Goal: Obtain resource: Obtain resource

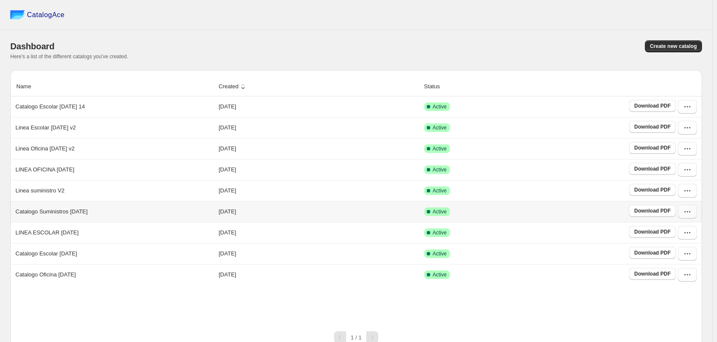
click at [685, 213] on icon "button" at bounding box center [684, 212] width 1 height 1
click at [683, 108] on span "View catalog links" at bounding box center [679, 110] width 31 height 15
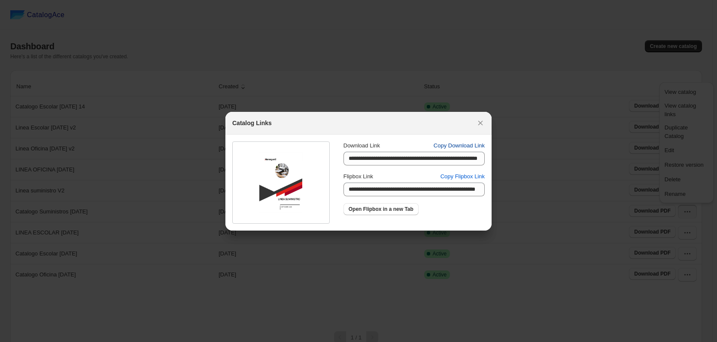
drag, startPoint x: 424, startPoint y: 145, endPoint x: 488, endPoint y: 148, distance: 63.6
click at [485, 143] on div "Download Link Copy Download Link" at bounding box center [413, 146] width 141 height 9
click at [468, 148] on span "Copy Download Link" at bounding box center [458, 146] width 51 height 9
click at [470, 174] on span "Copy Flipbox Link" at bounding box center [462, 177] width 44 height 9
click at [479, 127] on icon ":ru:" at bounding box center [480, 123] width 9 height 9
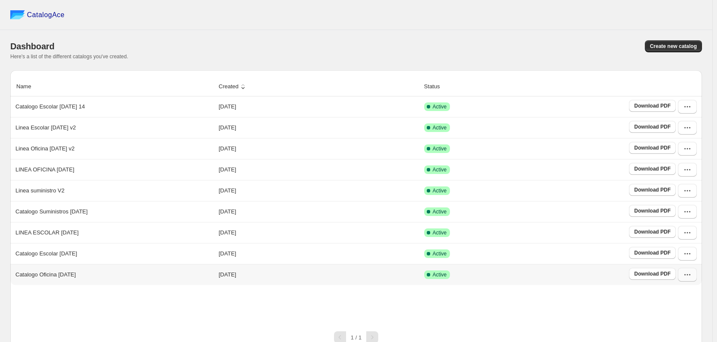
click at [696, 277] on button "button" at bounding box center [687, 275] width 19 height 14
click at [695, 173] on span "View catalog links" at bounding box center [679, 173] width 31 height 15
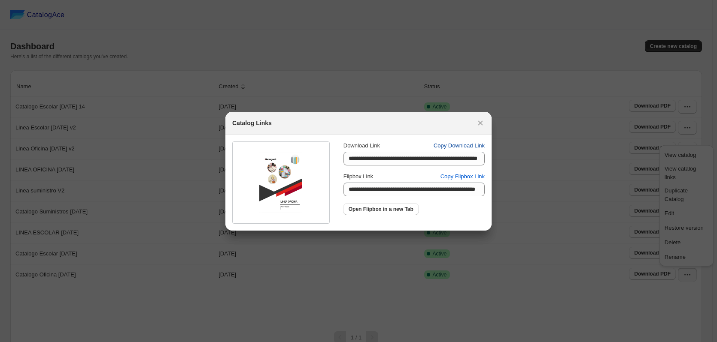
click at [476, 147] on span "Copy Download Link" at bounding box center [458, 146] width 51 height 9
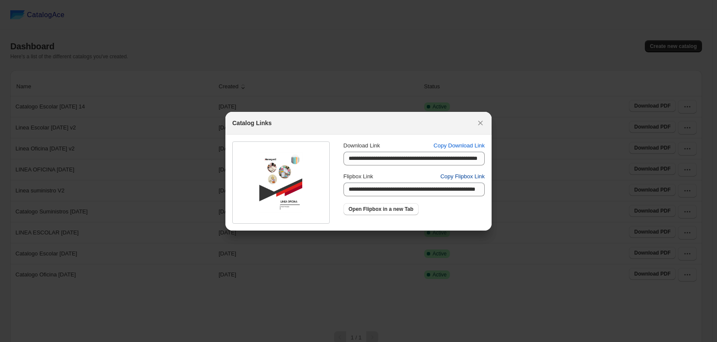
click at [469, 176] on span "Copy Flipbox Link" at bounding box center [462, 177] width 44 height 9
click at [478, 124] on icon ":ru:" at bounding box center [480, 123] width 9 height 9
